Goal: Task Accomplishment & Management: Manage account settings

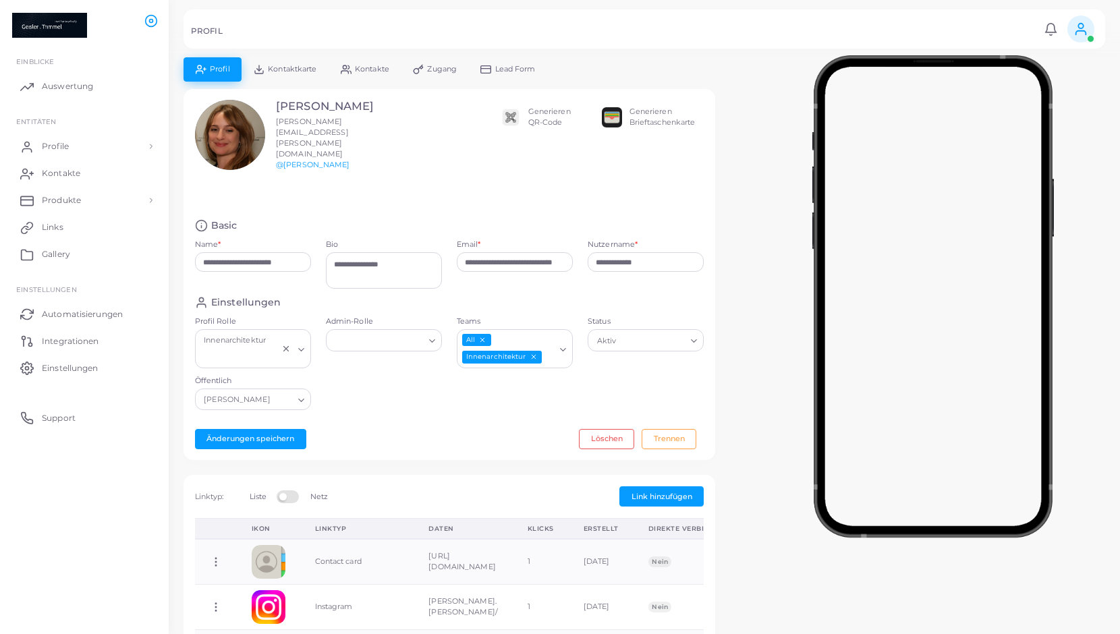
click at [287, 65] on span "Kontaktkarte" at bounding box center [292, 68] width 49 height 7
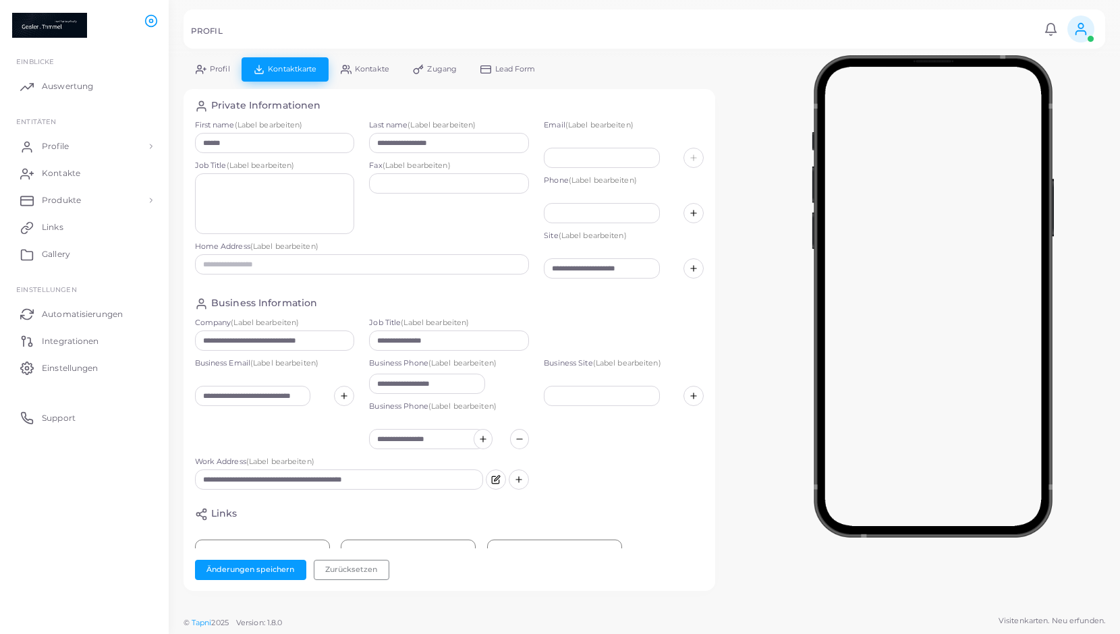
click at [370, 72] on span "Kontakte" at bounding box center [372, 68] width 34 height 7
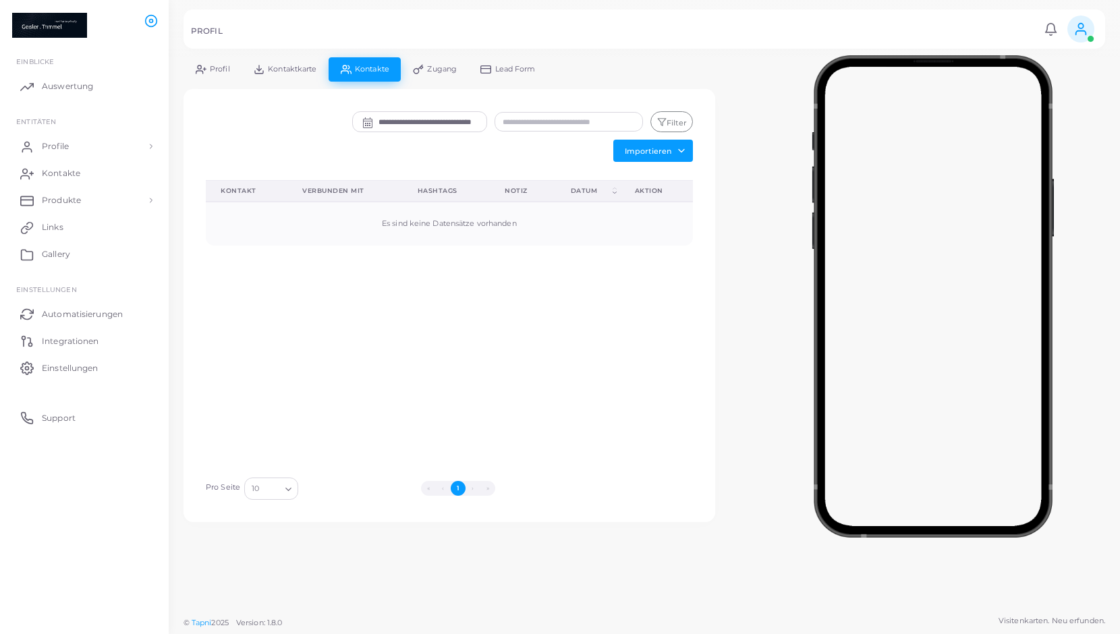
click at [437, 67] on span "Zugang" at bounding box center [442, 68] width 30 height 7
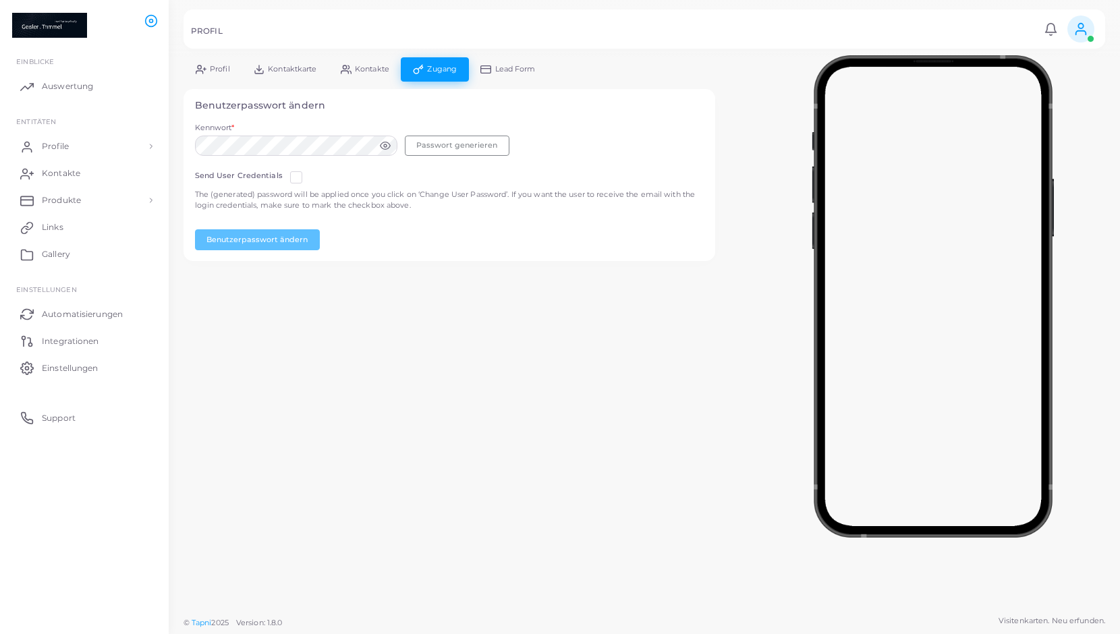
click at [214, 65] on span "Profil" at bounding box center [220, 68] width 20 height 7
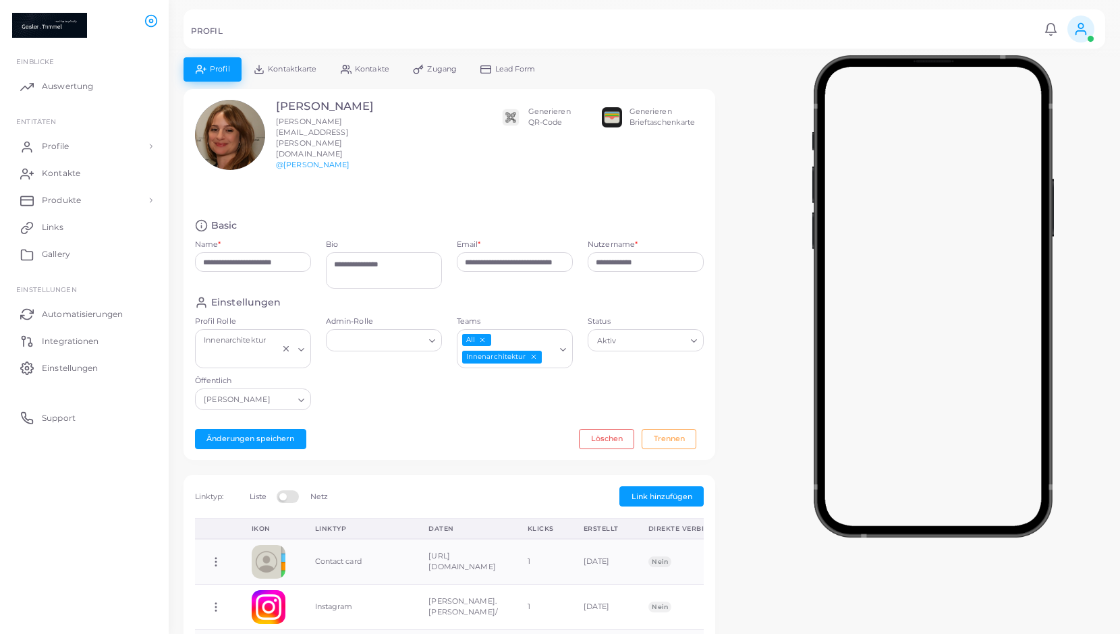
click at [630, 333] on input "Status" at bounding box center [652, 340] width 66 height 15
click at [648, 316] on label "Status" at bounding box center [646, 321] width 116 height 11
click at [648, 333] on input "Status" at bounding box center [640, 340] width 92 height 15
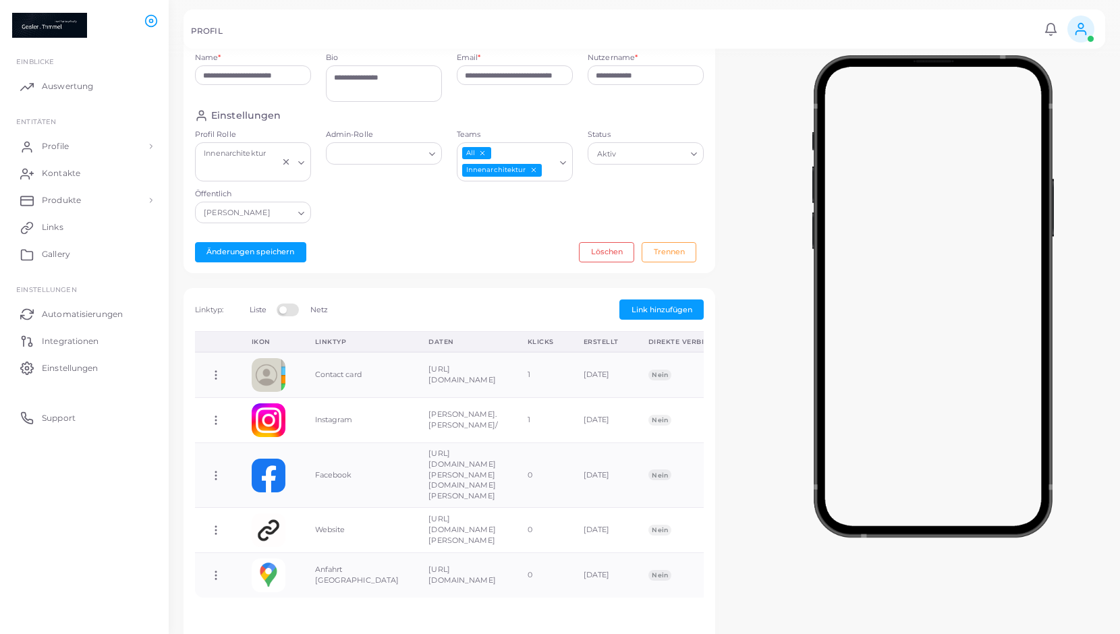
scroll to position [339, 0]
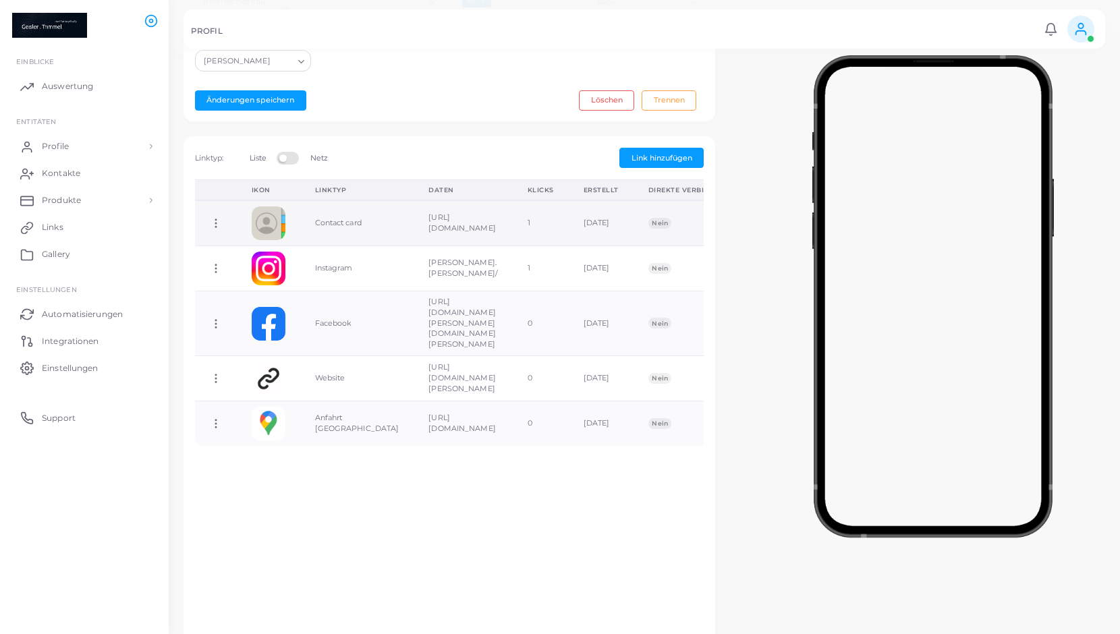
click at [214, 217] on icon at bounding box center [216, 223] width 12 height 12
click at [250, 224] on span "Link kopieren" at bounding box center [267, 224] width 51 height 11
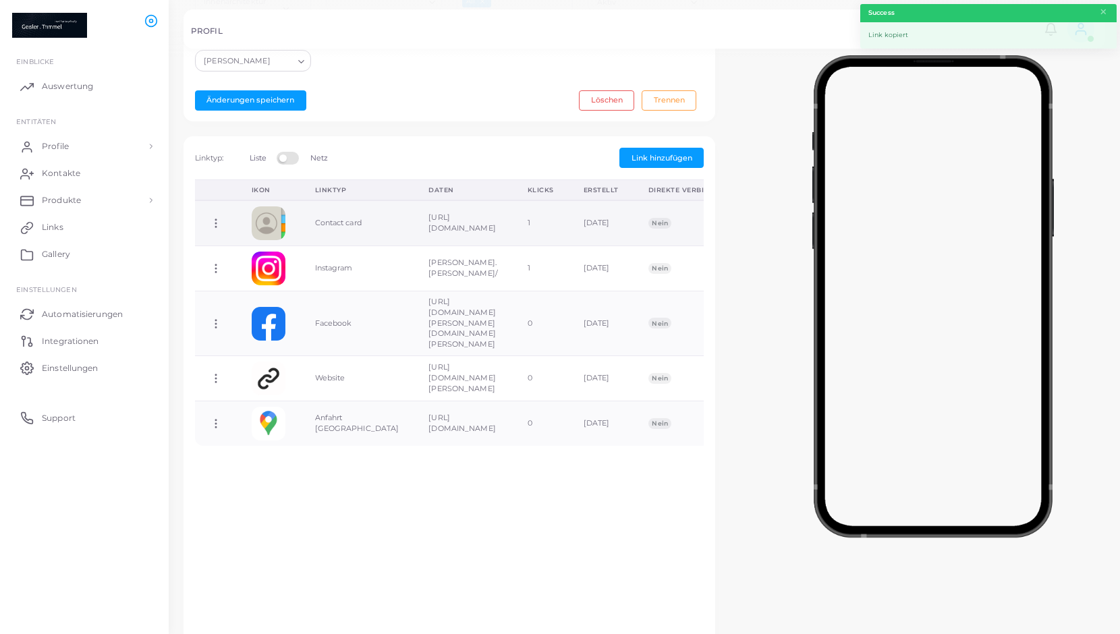
click at [217, 217] on icon at bounding box center [216, 223] width 12 height 12
click at [238, 230] on icon at bounding box center [234, 226] width 11 height 11
